Goal: Check status: Check status

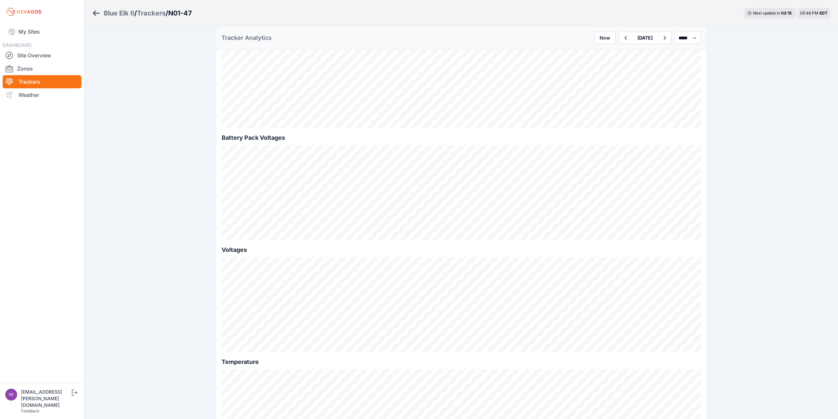
scroll to position [560, 0]
click at [684, 37] on select "*** **** *****" at bounding box center [688, 38] width 27 height 13
click at [675, 32] on select "*** **** *****" at bounding box center [688, 38] width 27 height 13
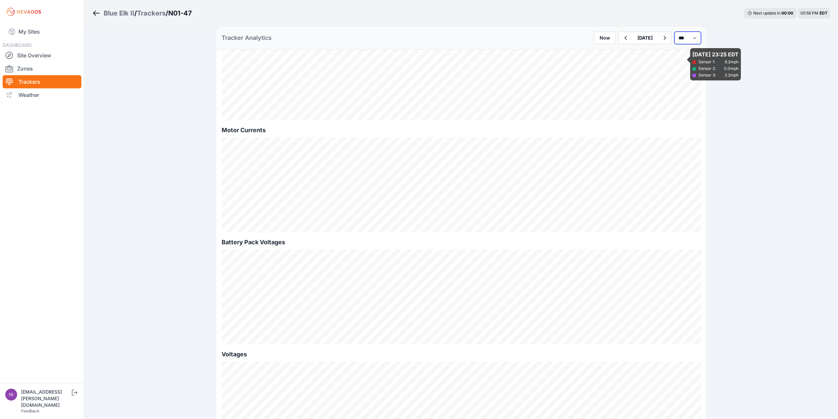
scroll to position [494, 0]
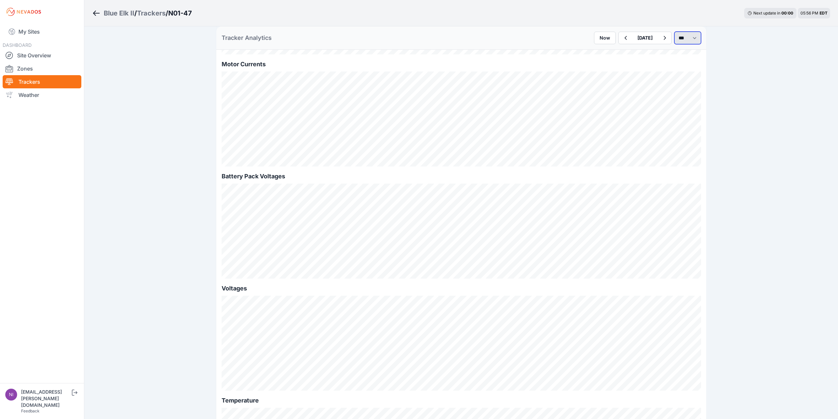
click at [679, 36] on select "*** **** *****" at bounding box center [688, 38] width 27 height 13
select select "*******"
click at [675, 32] on select "*** **** *****" at bounding box center [688, 38] width 27 height 13
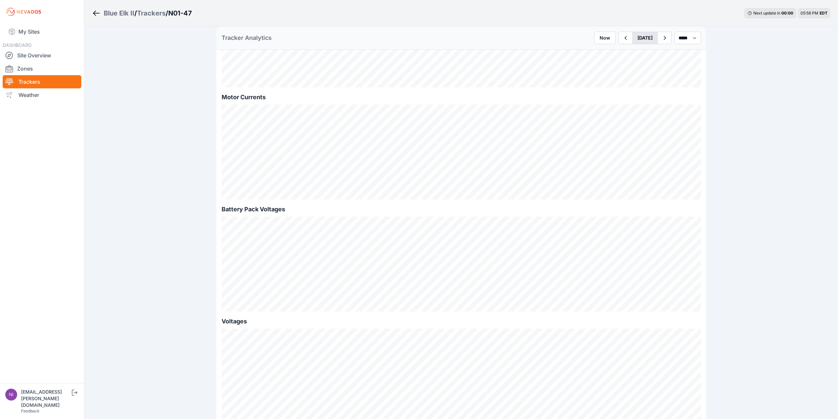
click at [637, 34] on button "[DATE]" at bounding box center [645, 38] width 26 height 12
click at [623, 76] on div "[DATE]" at bounding box center [633, 76] width 21 height 5
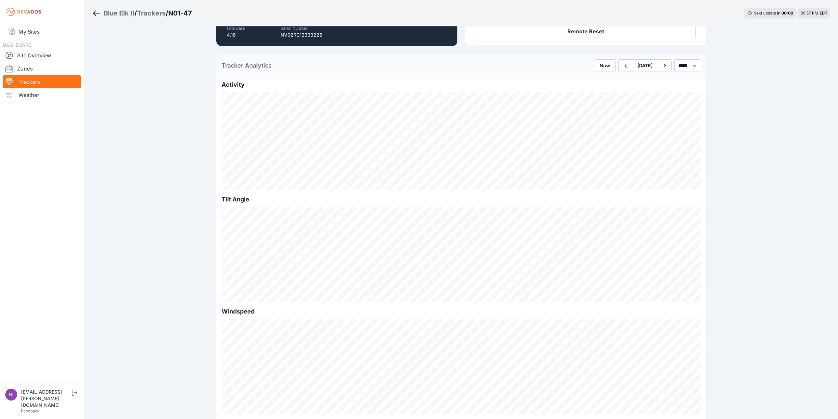
scroll to position [132, 0]
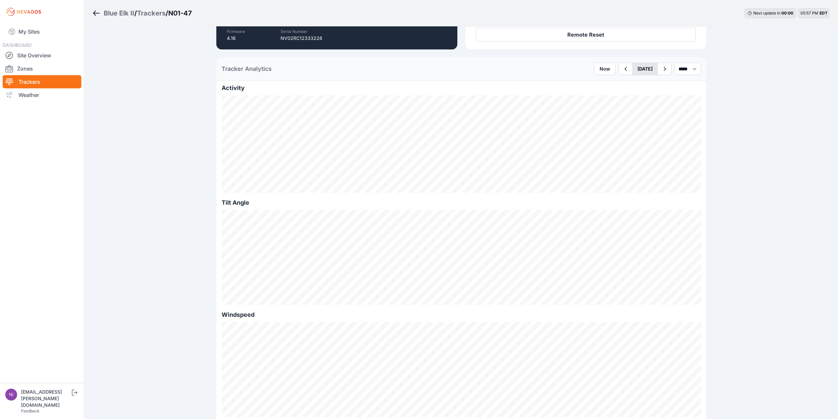
click at [640, 65] on button "[DATE]" at bounding box center [645, 69] width 26 height 12
click at [638, 101] on div "May" at bounding box center [648, 100] width 21 height 5
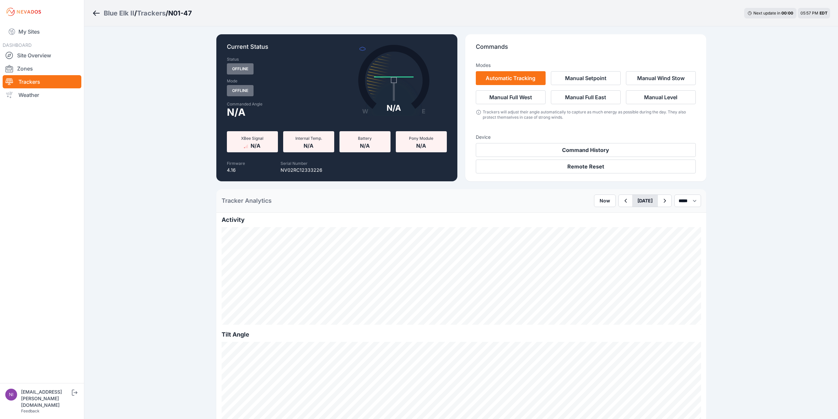
click at [641, 199] on button "[DATE]" at bounding box center [645, 201] width 26 height 12
click at [638, 226] on div "Feb" at bounding box center [648, 226] width 21 height 5
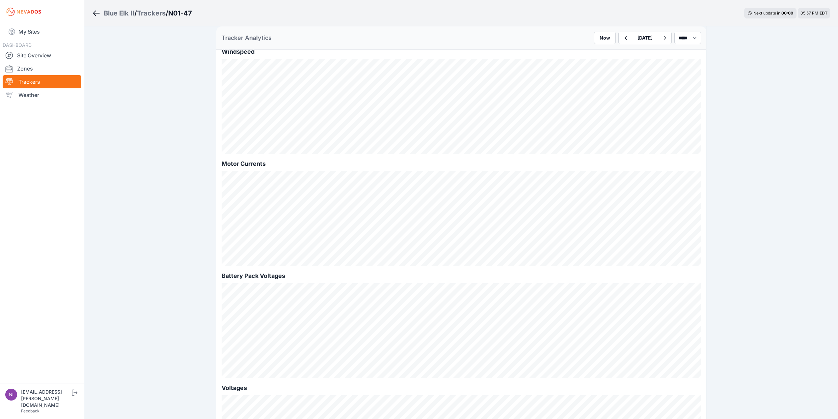
scroll to position [296, 0]
click at [632, 38] on button "[DATE]" at bounding box center [645, 38] width 26 height 12
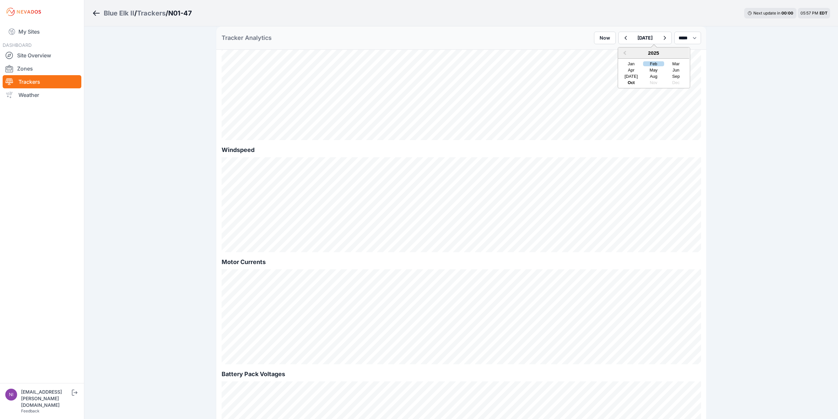
click at [629, 53] on div "2025" at bounding box center [653, 52] width 71 height 11
click at [637, 53] on div "2025" at bounding box center [653, 52] width 71 height 11
click at [621, 62] on div "Jan" at bounding box center [631, 63] width 21 height 5
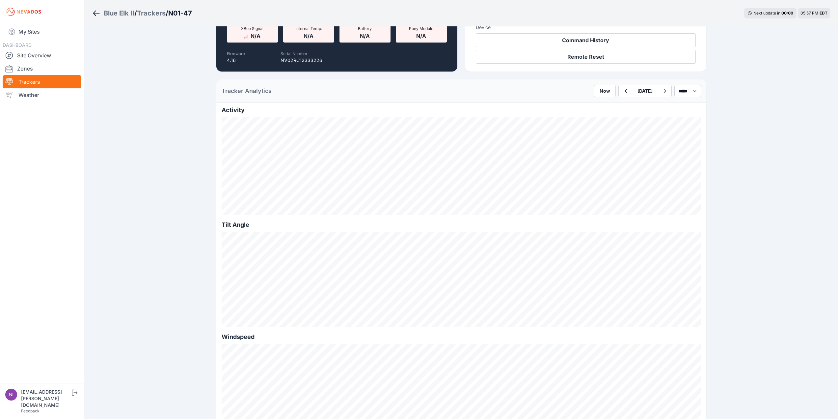
scroll to position [99, 0]
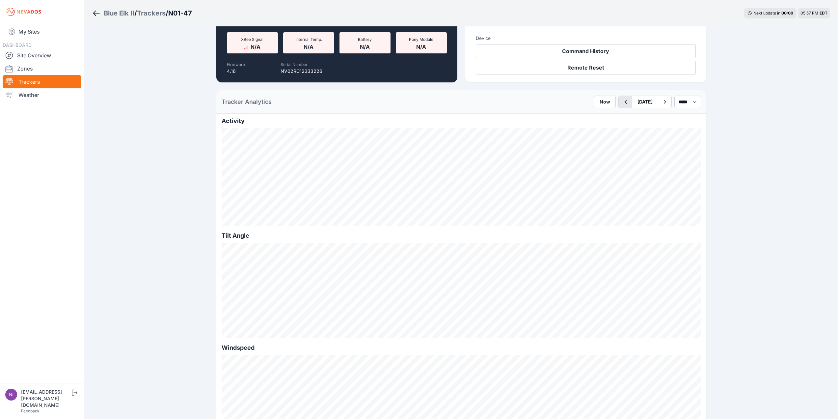
click at [622, 101] on icon "button" at bounding box center [626, 102] width 8 height 8
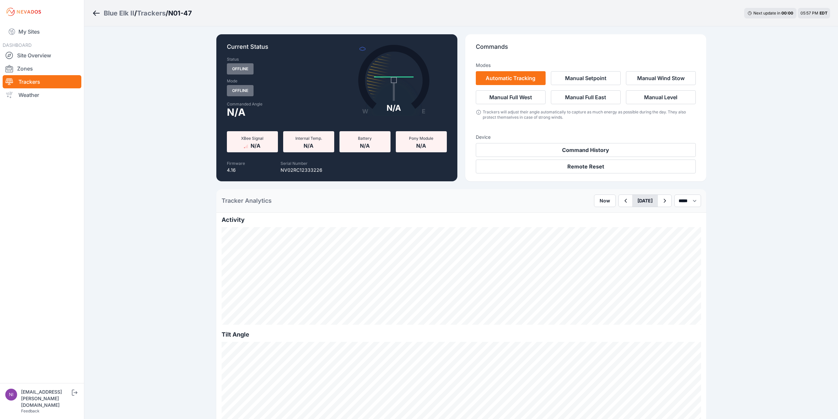
click at [632, 200] on button "[DATE]" at bounding box center [645, 201] width 26 height 12
drag, startPoint x: 610, startPoint y: 227, endPoint x: 617, endPoint y: 226, distance: 6.9
click at [623, 227] on div "Jan" at bounding box center [633, 226] width 21 height 5
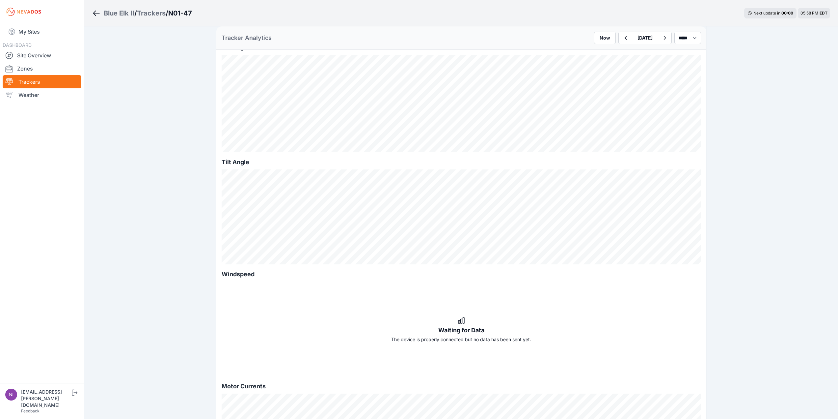
scroll to position [165, 0]
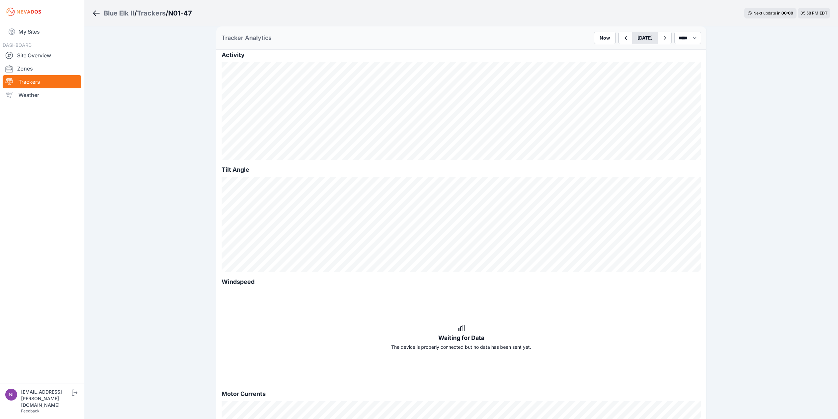
click at [632, 33] on button "[DATE]" at bounding box center [645, 38] width 26 height 12
click at [643, 64] on div "Feb" at bounding box center [653, 63] width 21 height 5
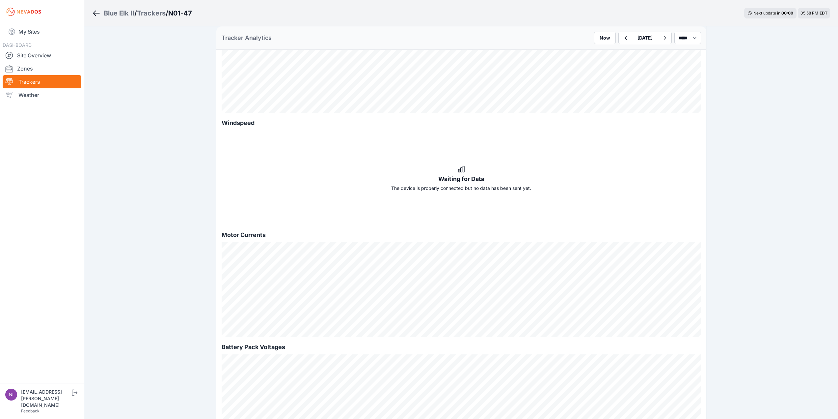
scroll to position [231, 0]
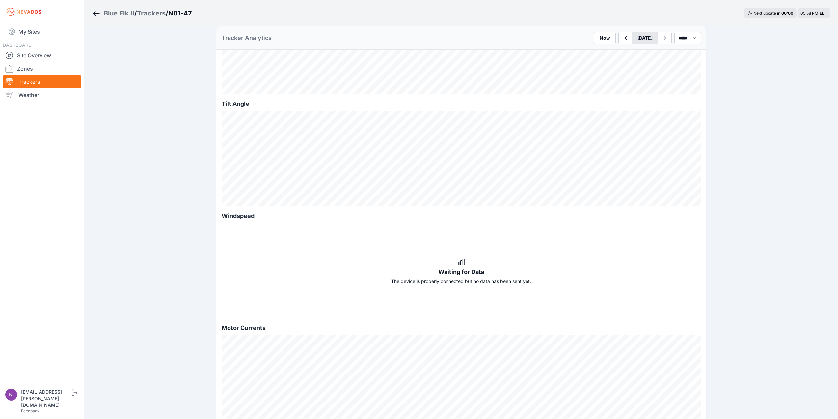
click at [632, 36] on button "[DATE]" at bounding box center [645, 38] width 26 height 12
click at [666, 64] on div "Mar" at bounding box center [676, 63] width 21 height 5
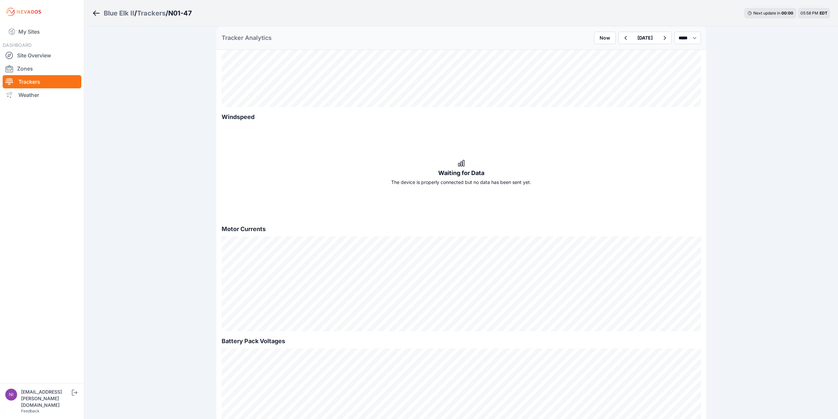
scroll to position [198, 0]
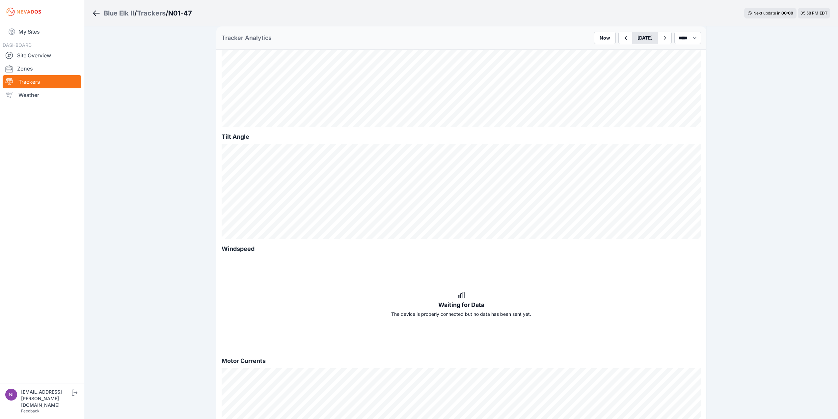
click at [632, 33] on button "[DATE]" at bounding box center [645, 38] width 26 height 12
click at [618, 70] on div "Apr" at bounding box center [628, 70] width 21 height 5
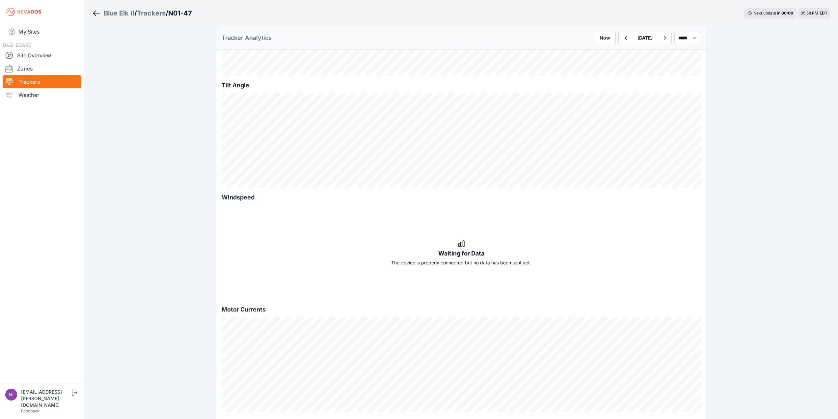
scroll to position [198, 0]
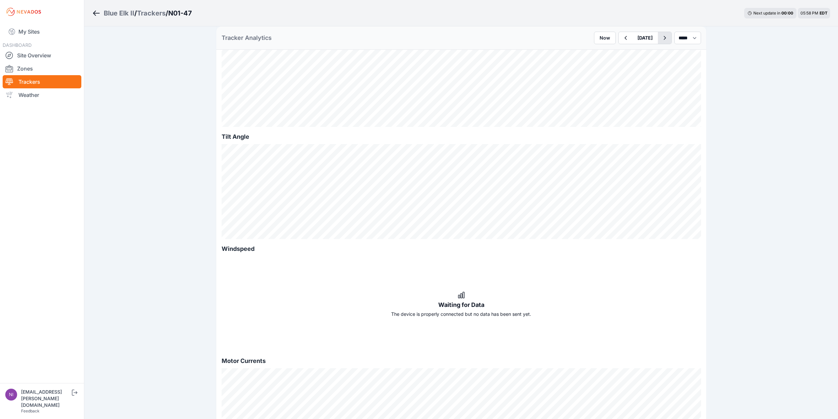
click at [661, 37] on icon "button" at bounding box center [665, 38] width 8 height 8
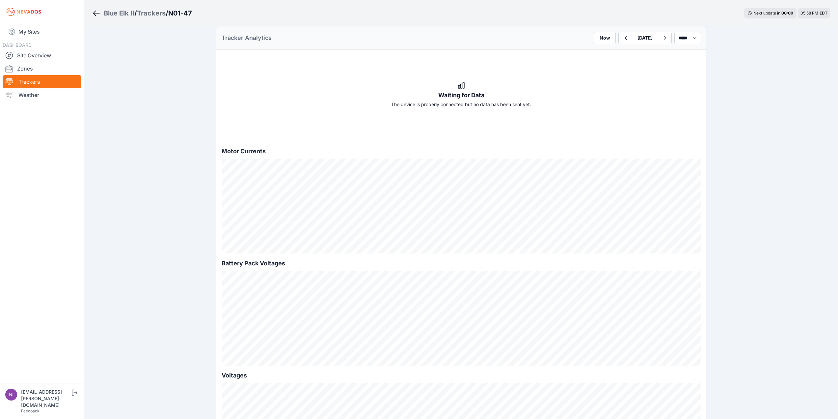
scroll to position [494, 0]
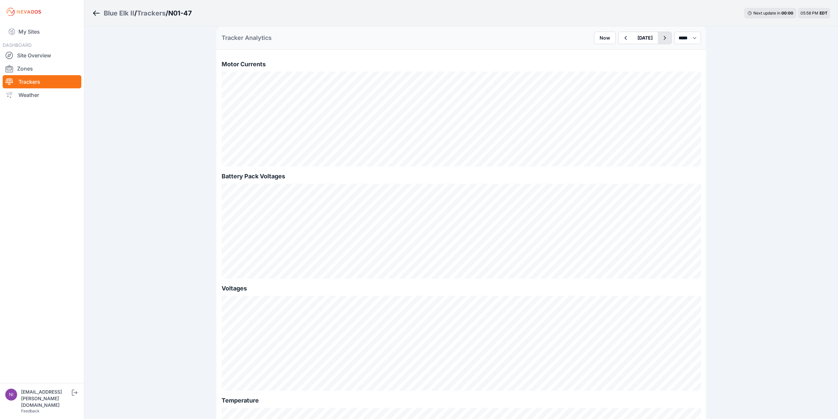
click at [661, 38] on icon "button" at bounding box center [665, 38] width 8 height 8
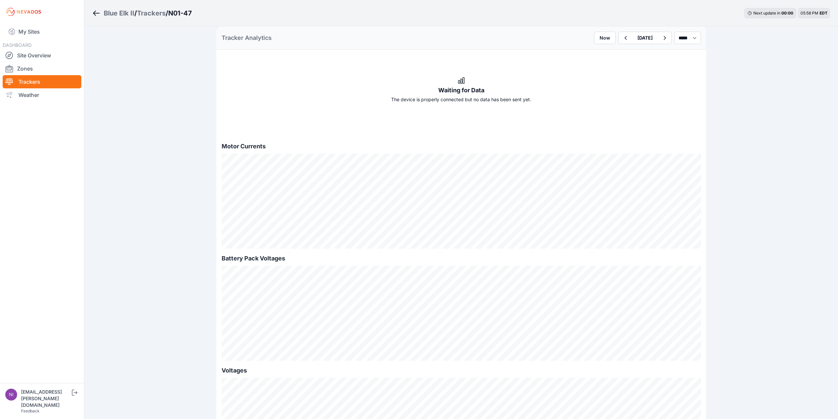
scroll to position [428, 0]
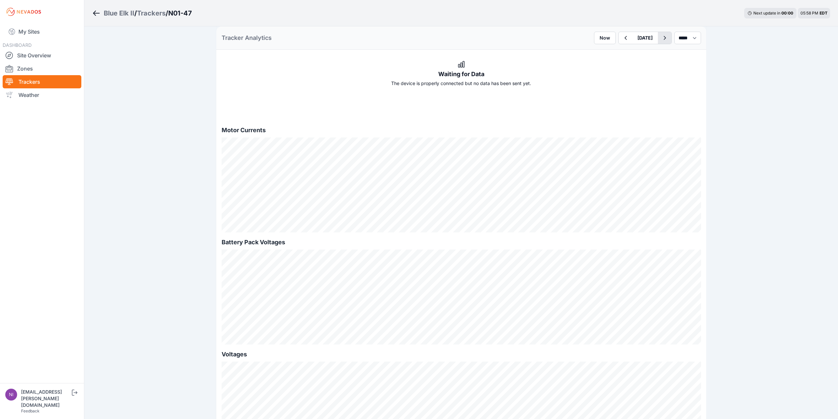
click at [661, 36] on icon "button" at bounding box center [665, 38] width 8 height 8
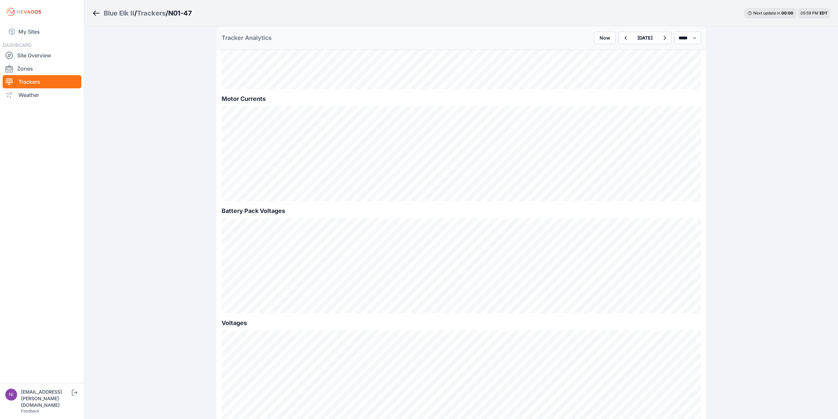
scroll to position [461, 0]
click at [661, 37] on icon "button" at bounding box center [665, 38] width 8 height 8
click at [661, 39] on icon "button" at bounding box center [665, 38] width 8 height 8
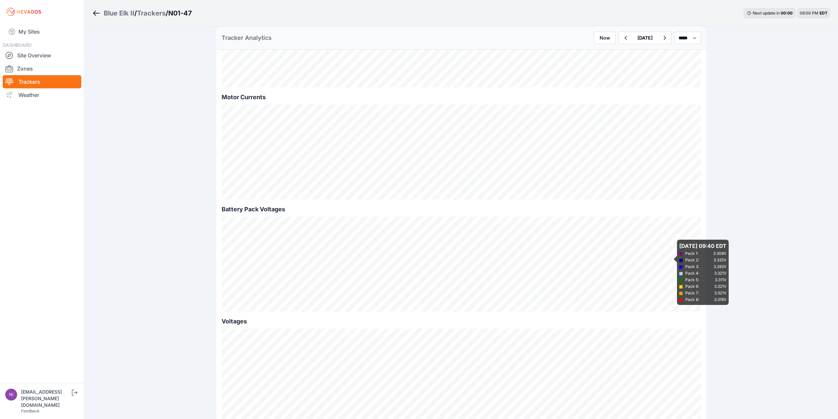
click at [778, 183] on div "Blue Elk II / Trackers / N01-47 Next update in 00 : 00 06:00 PM EDT Current Sta…" at bounding box center [419, 55] width 838 height 1032
click at [661, 38] on icon "button" at bounding box center [665, 38] width 8 height 8
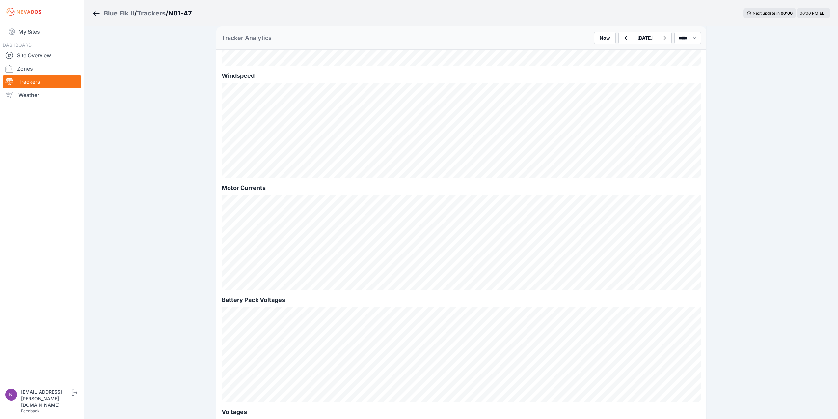
scroll to position [494, 0]
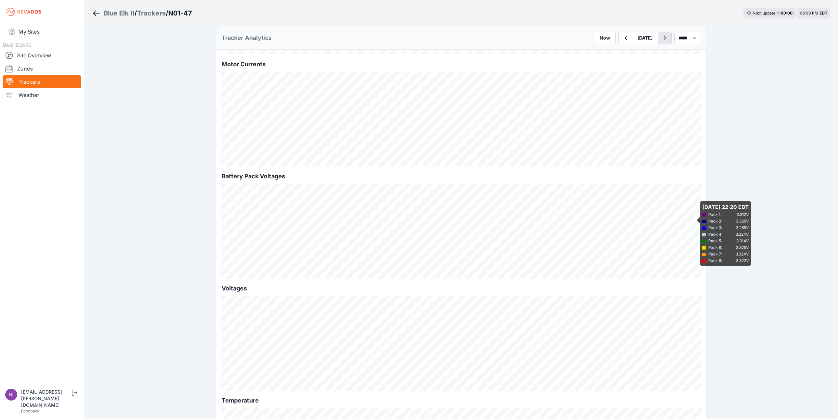
click at [662, 39] on icon "button" at bounding box center [665, 38] width 8 height 8
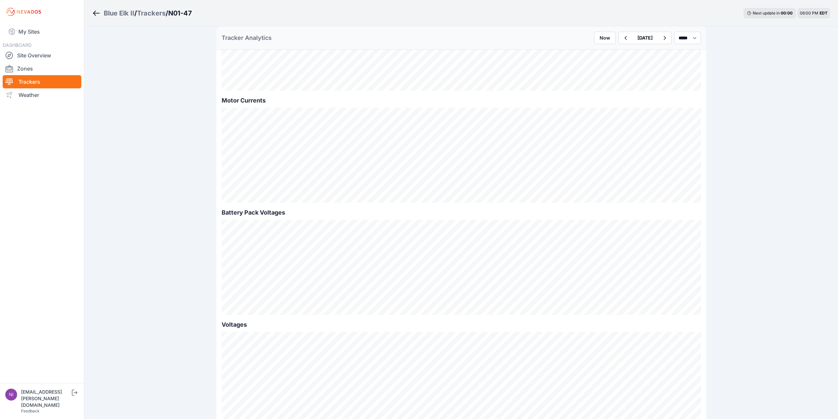
scroll to position [461, 0]
click at [662, 39] on icon "button" at bounding box center [665, 38] width 8 height 8
click at [745, 192] on div "Blue Elk II / Trackers / N01-47 Next update in 00 : 00 06:01 PM EDT Current Sta…" at bounding box center [419, 55] width 838 height 1032
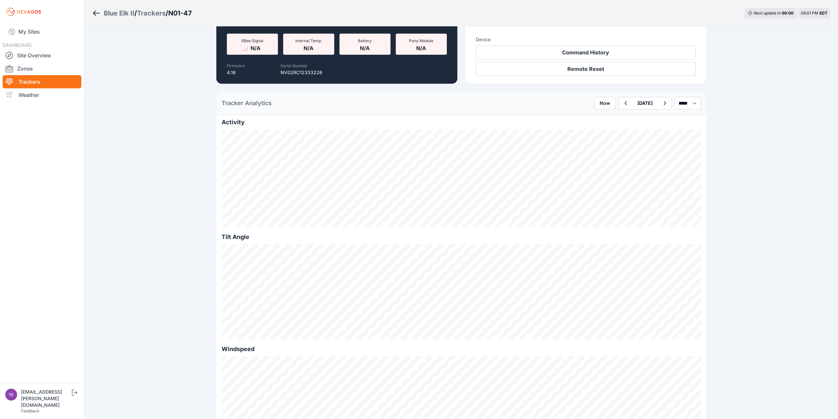
scroll to position [0, 0]
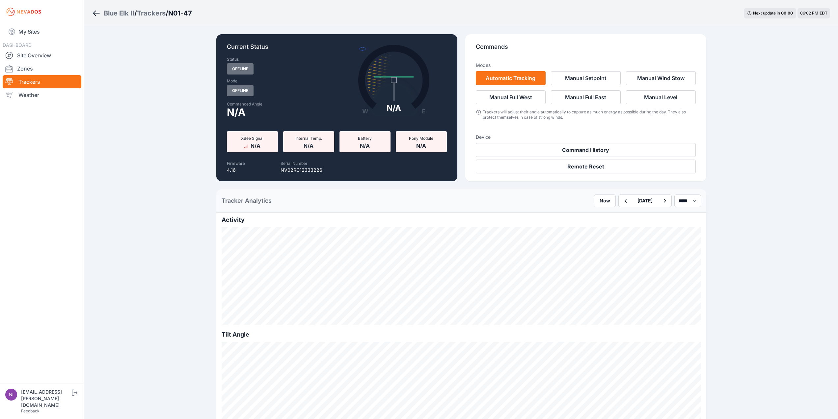
click at [120, 13] on div "Blue Elk II" at bounding box center [119, 13] width 31 height 9
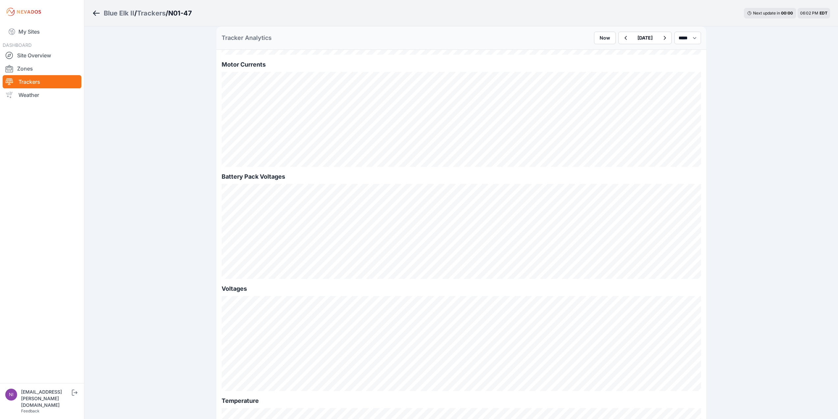
scroll to position [494, 0]
click at [786, 211] on div "Blue Elk II / Trackers / N01-47 Next update in 00 : 00 06:03 PM EDT Current Sta…" at bounding box center [419, 22] width 838 height 1032
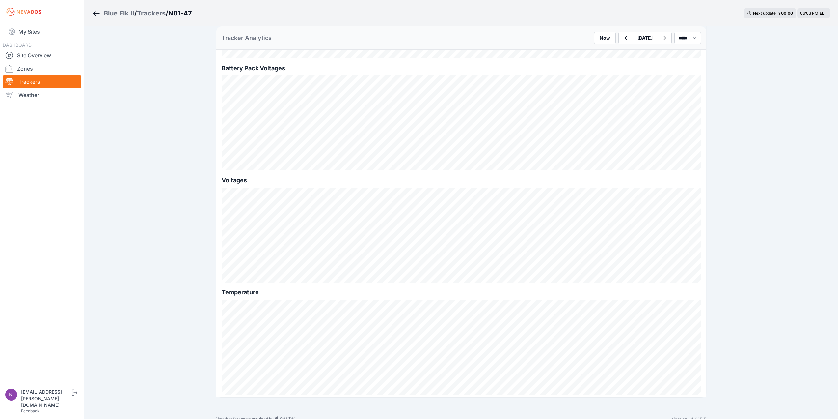
scroll to position [614, 0]
click at [687, 39] on select "*** **** *****" at bounding box center [688, 38] width 27 height 13
select select "******"
click at [675, 32] on select "*** **** *****" at bounding box center [688, 38] width 27 height 13
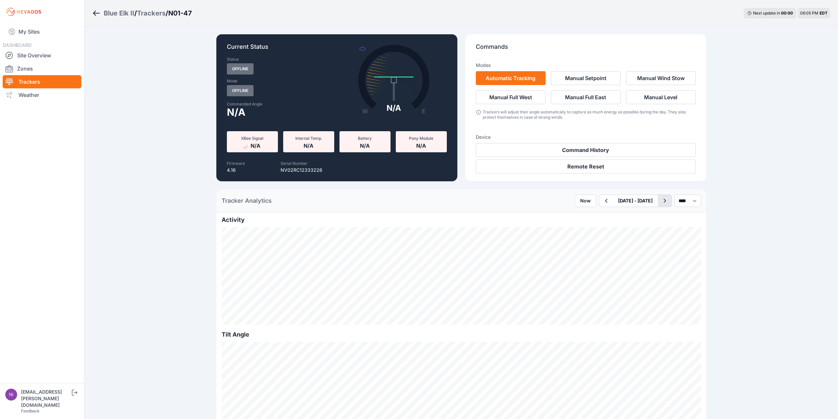
click at [661, 203] on icon "button" at bounding box center [665, 201] width 8 height 8
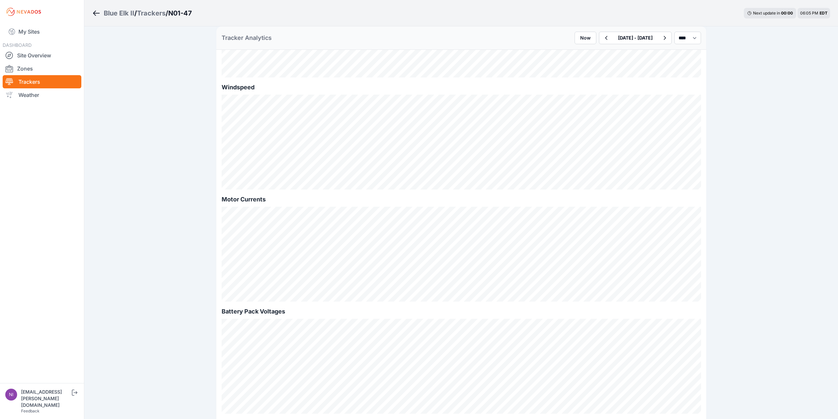
scroll to position [461, 0]
click at [661, 37] on icon "button" at bounding box center [665, 38] width 8 height 8
